Goal: Check status: Check status

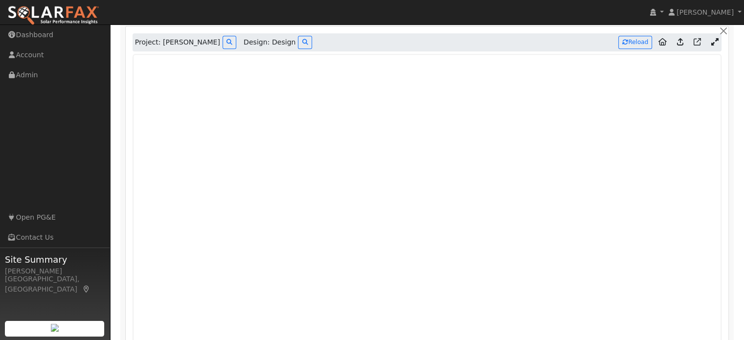
scroll to position [600, 0]
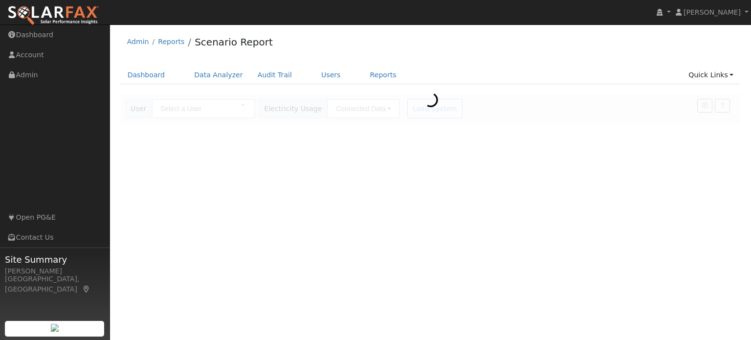
type input "[PERSON_NAME]"
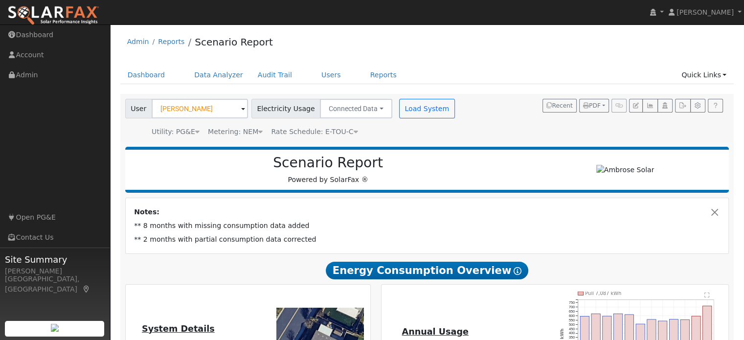
type input "11391"
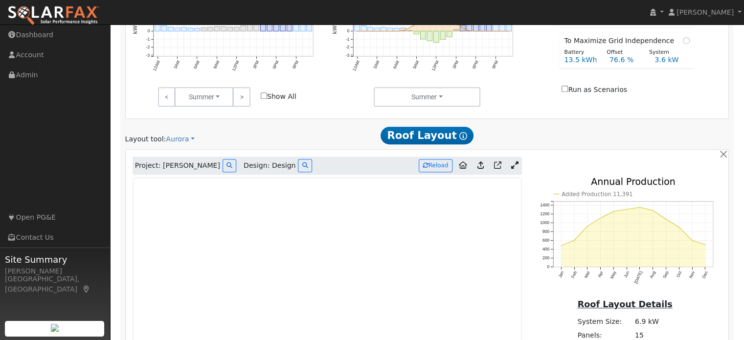
scroll to position [485, 0]
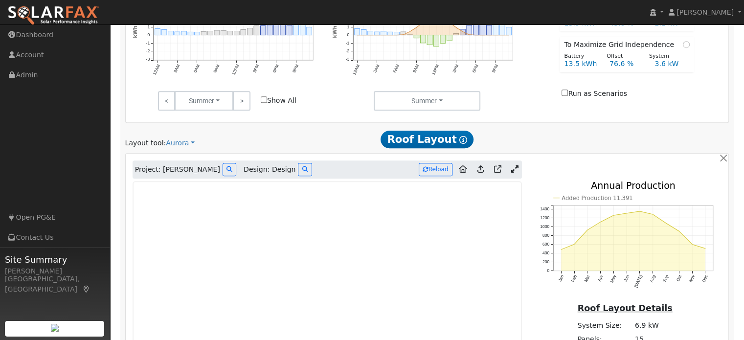
click at [517, 177] on div "Project: Felicity Huston Design: Design Reload" at bounding box center [327, 169] width 389 height 19
click at [516, 170] on icon at bounding box center [514, 168] width 7 height 7
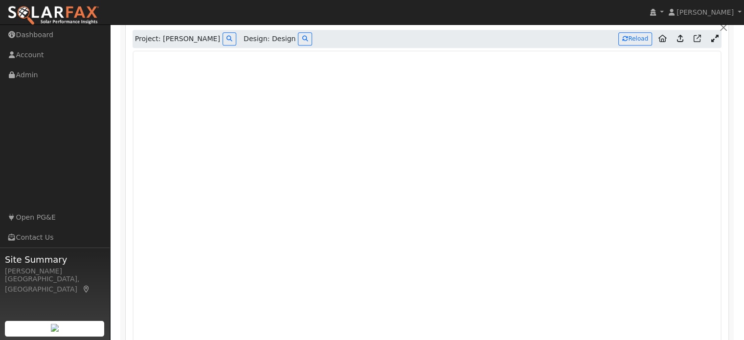
scroll to position [600, 0]
